Goal: Task Accomplishment & Management: Manage account settings

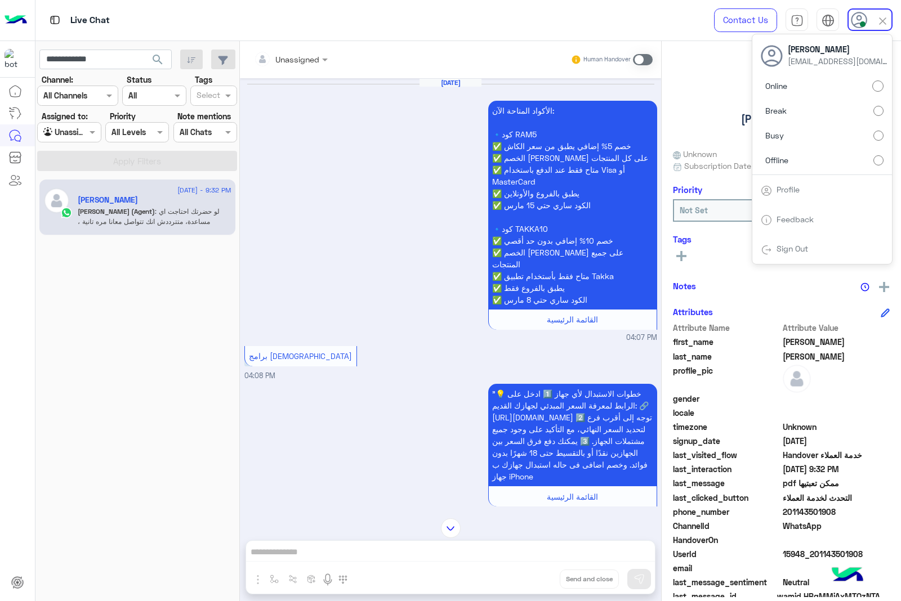
scroll to position [1583, 0]
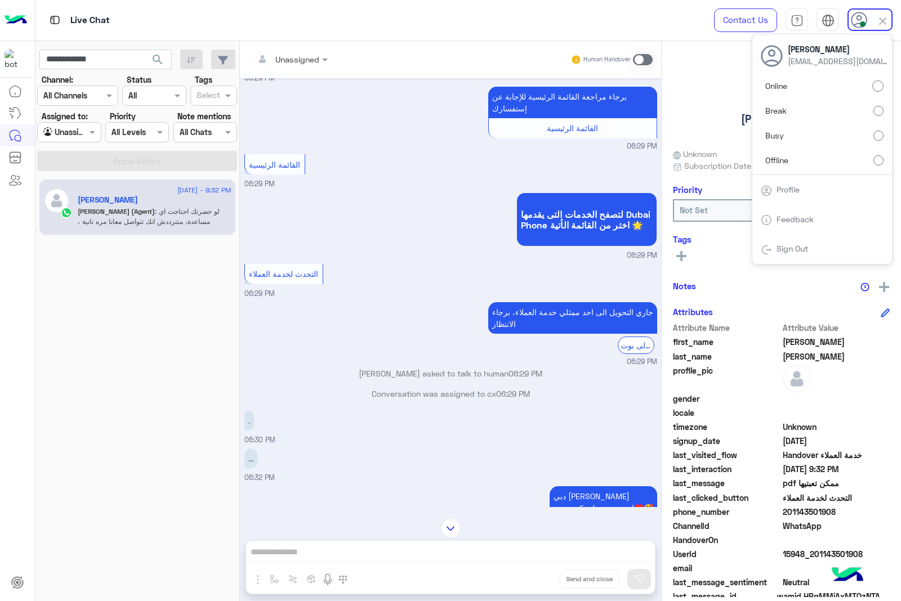
click at [809, 111] on label "Break" at bounding box center [822, 111] width 123 height 20
click at [808, 139] on div "Online Break Busy Offline" at bounding box center [822, 125] width 140 height 99
click at [801, 139] on label "Busy" at bounding box center [822, 136] width 123 height 20
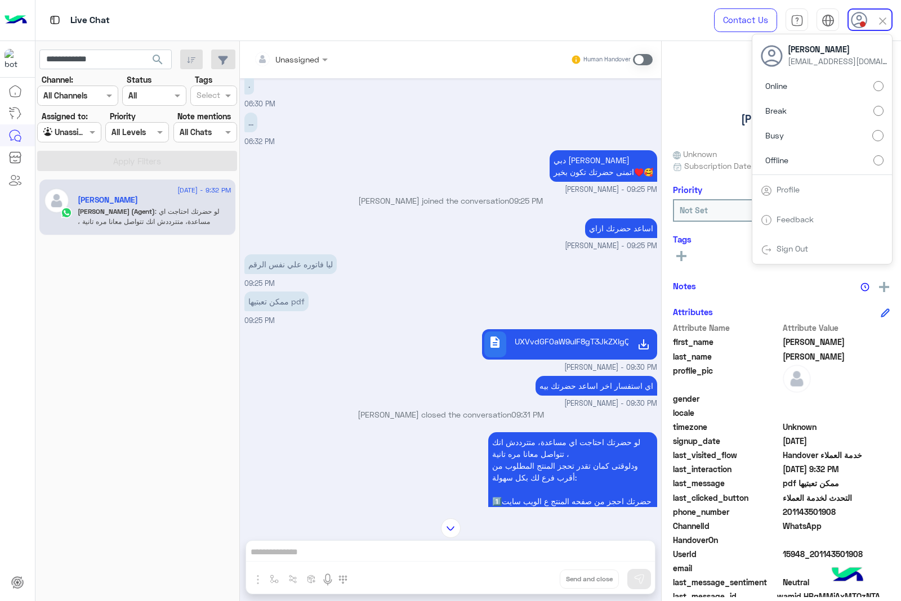
scroll to position [2005, 0]
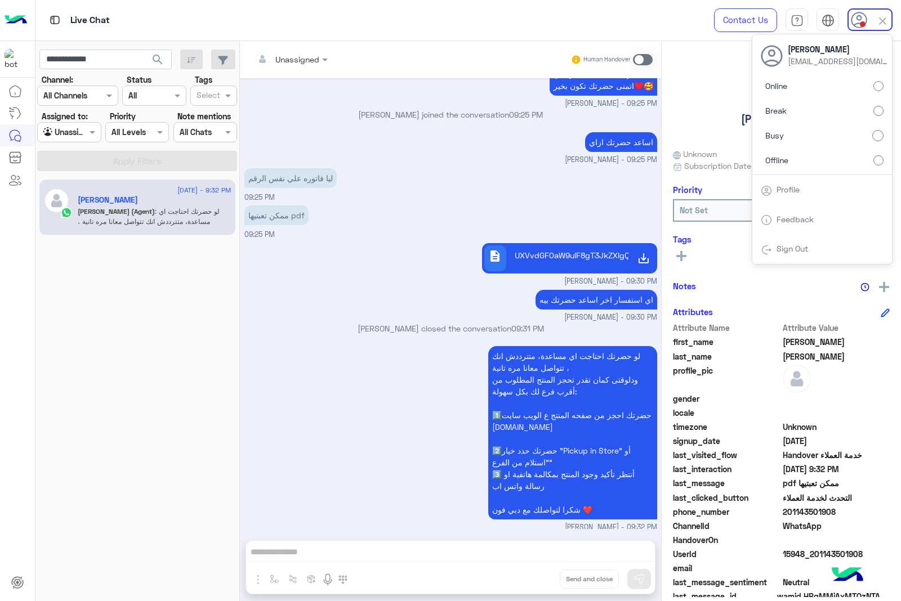
click at [379, 355] on div "لو حضرتك احتاجت اي مساعدة، متترددش انك تتواصل معانا مره تانية ، ودلوقتى كمان تق…" at bounding box center [450, 438] width 413 height 190
